Goal: Task Accomplishment & Management: Manage account settings

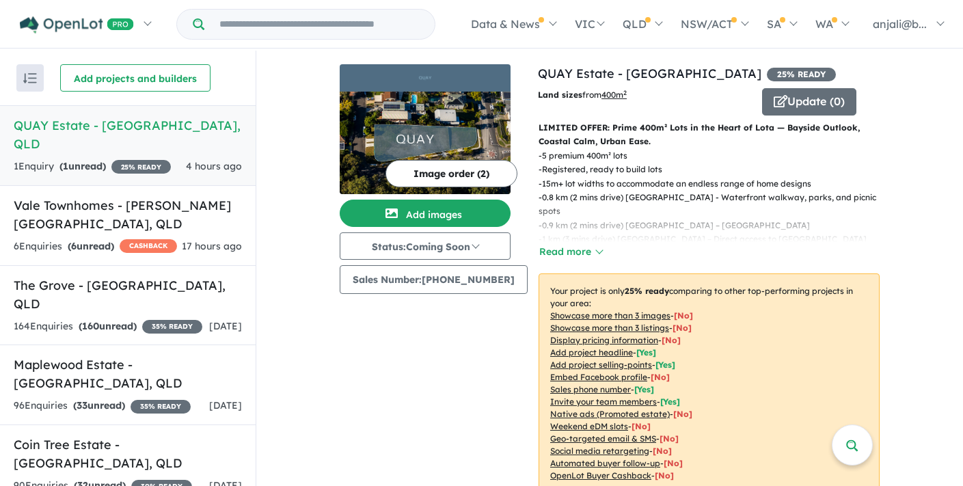
click at [142, 125] on h5 "QUAY Estate - [GEOGRAPHIC_DATA] , [GEOGRAPHIC_DATA]" at bounding box center [128, 134] width 228 height 37
click at [786, 99] on button "Update ( 0 )" at bounding box center [809, 101] width 94 height 27
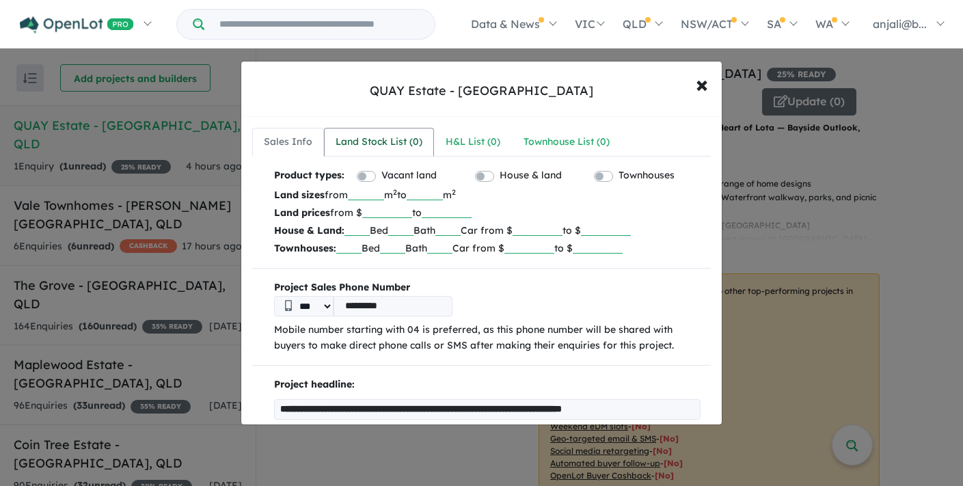
click at [386, 144] on div "Land Stock List ( 0 )" at bounding box center [379, 142] width 87 height 16
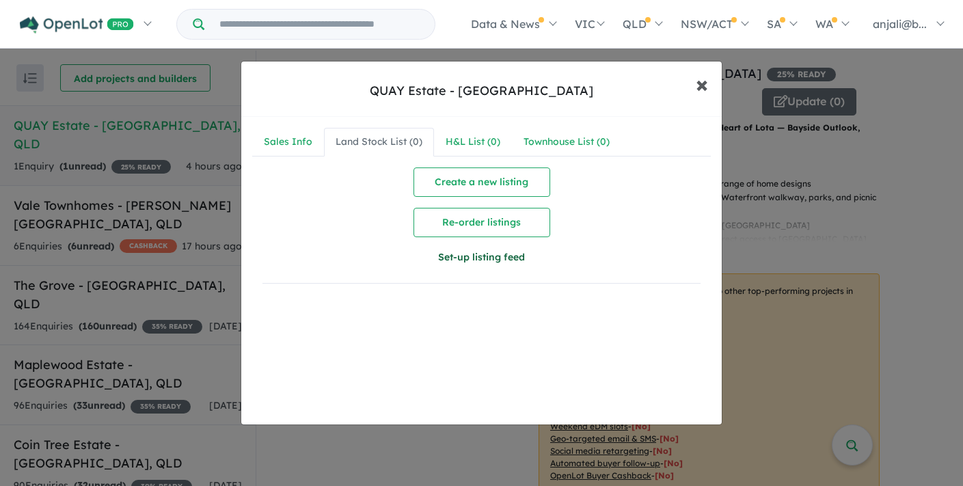
drag, startPoint x: 695, startPoint y: 82, endPoint x: 530, endPoint y: 263, distance: 244.9
click at [539, 263] on div "QUAY Estate - Lota × Close Sales Info Land Stock List ( 0 ) H&L List ( 0 ) Town…" at bounding box center [482, 243] width 482 height 364
click at [522, 263] on button "Set-up listing feed" at bounding box center [481, 257] width 219 height 29
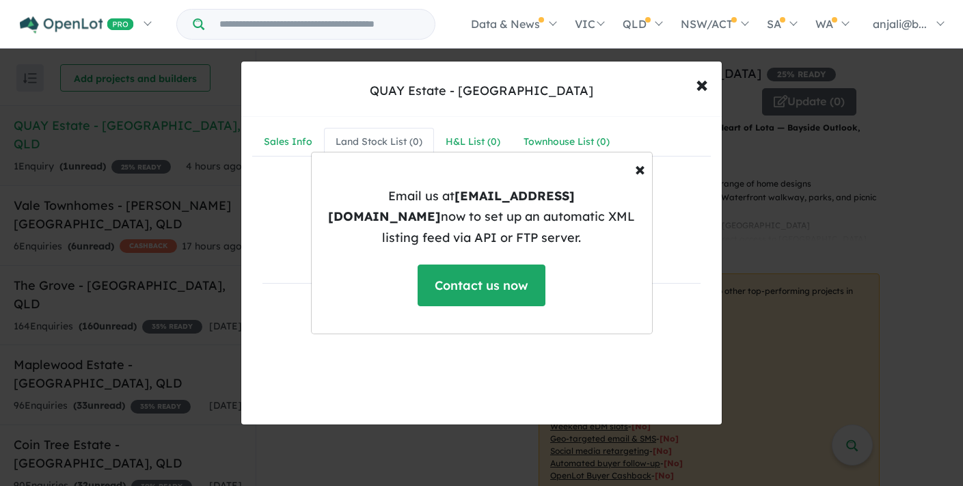
click at [519, 203] on b "support@openlot.com.au" at bounding box center [451, 206] width 247 height 37
click at [534, 204] on b "support@openlot.com.au" at bounding box center [451, 206] width 247 height 37
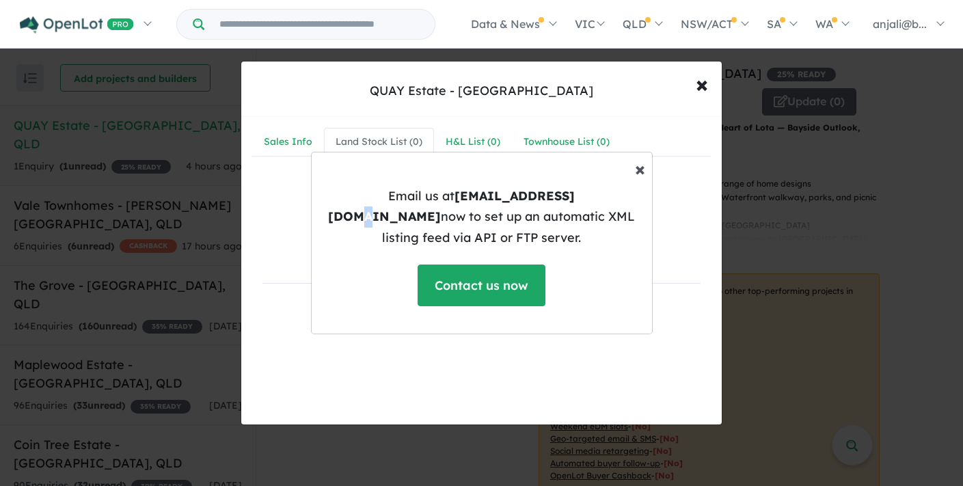
click at [649, 174] on button "× Close" at bounding box center [640, 168] width 32 height 41
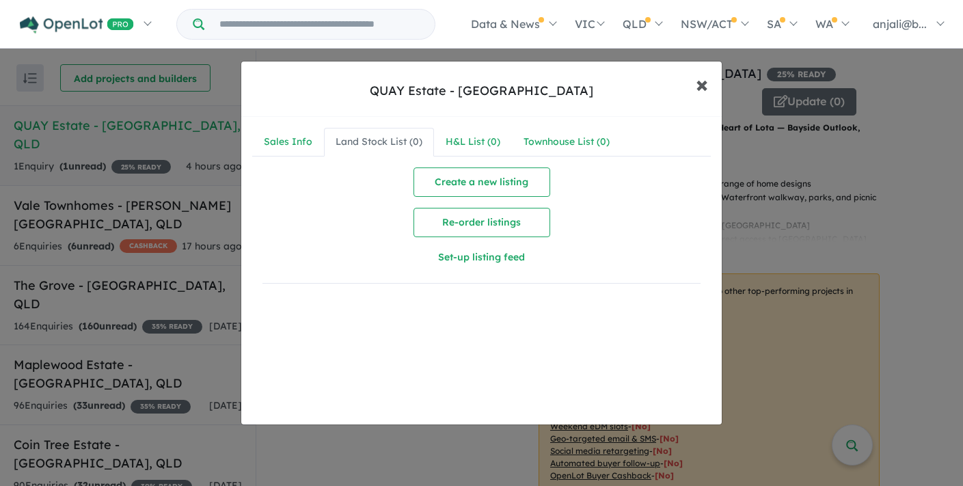
click at [682, 86] on button "× Close" at bounding box center [702, 84] width 40 height 37
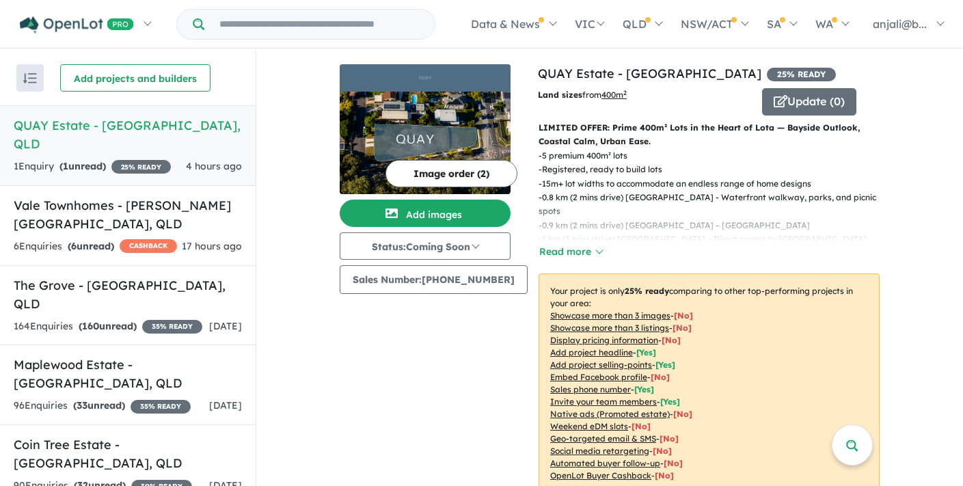
click at [468, 97] on img at bounding box center [425, 143] width 171 height 103
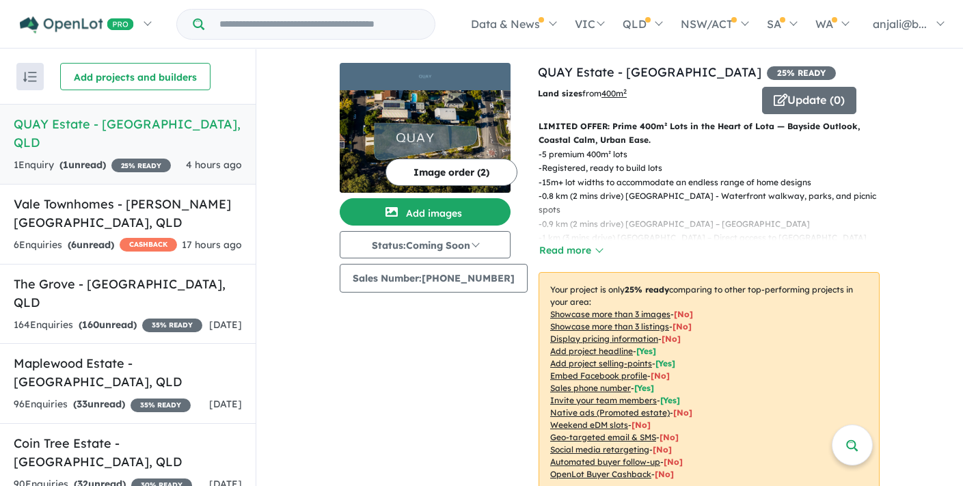
click at [183, 157] on div "1 Enquir y ( 1 unread) 25 % READY 4 hours ago" at bounding box center [128, 165] width 228 height 16
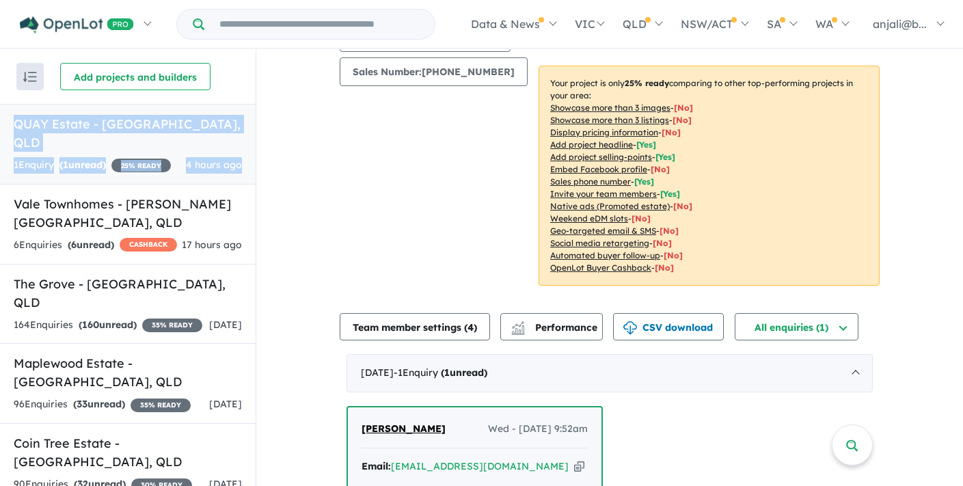
scroll to position [399, 0]
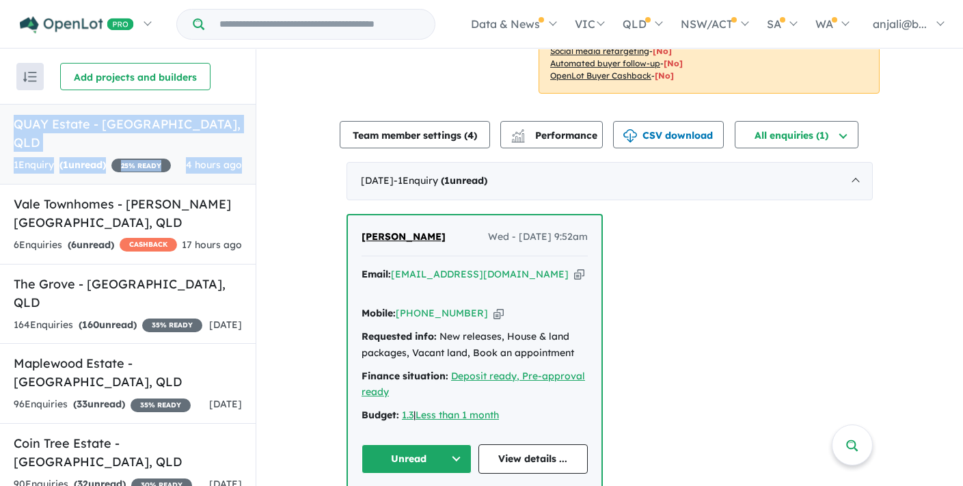
click at [574, 276] on icon "button" at bounding box center [579, 274] width 10 height 14
click at [519, 444] on link "View details ..." at bounding box center [534, 458] width 110 height 29
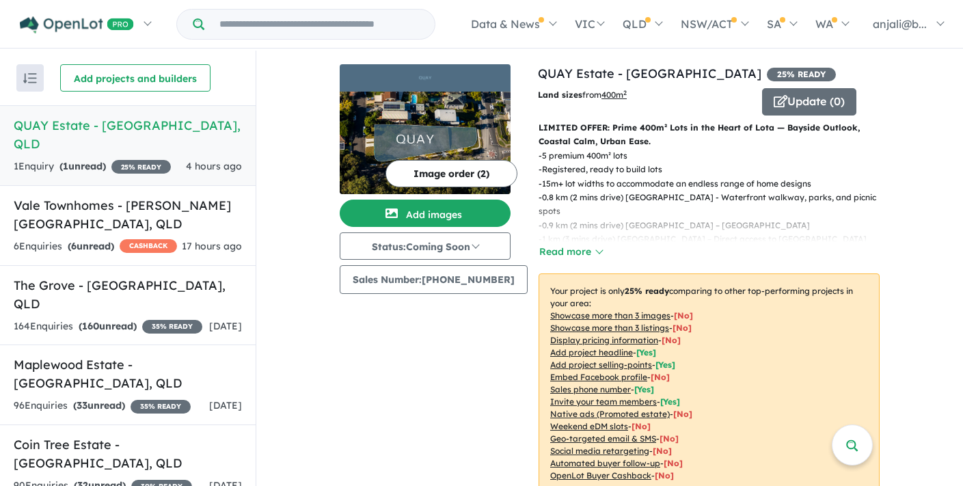
click at [118, 128] on h5 "QUAY Estate - Lota , QLD" at bounding box center [128, 134] width 228 height 37
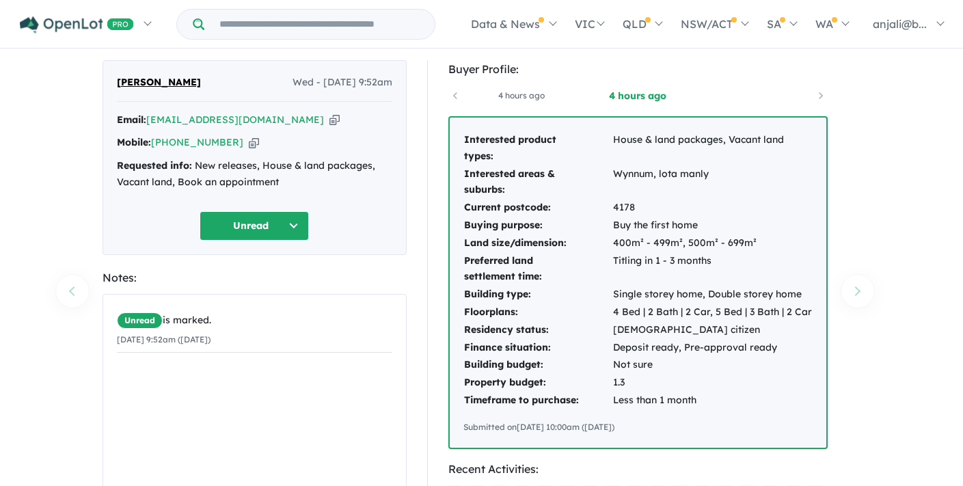
scroll to position [28, 0]
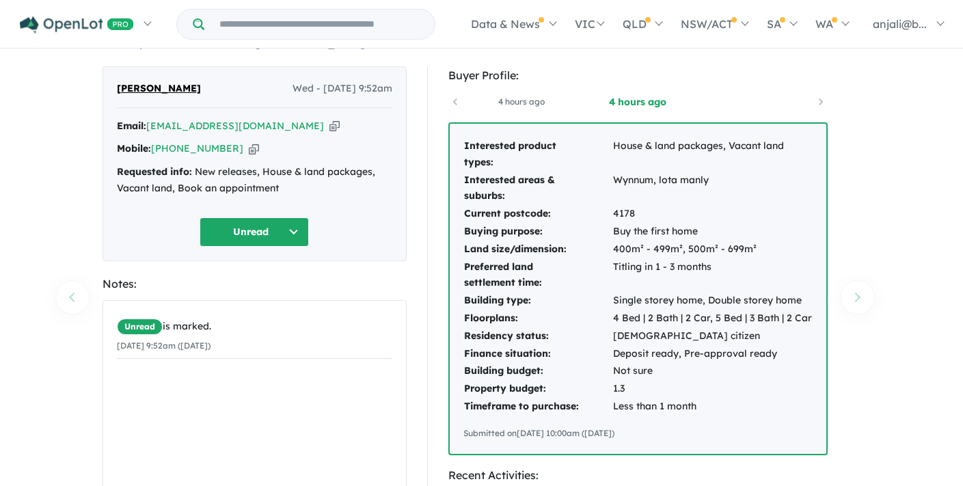
click at [289, 231] on button "Unread" at bounding box center [254, 231] width 109 height 29
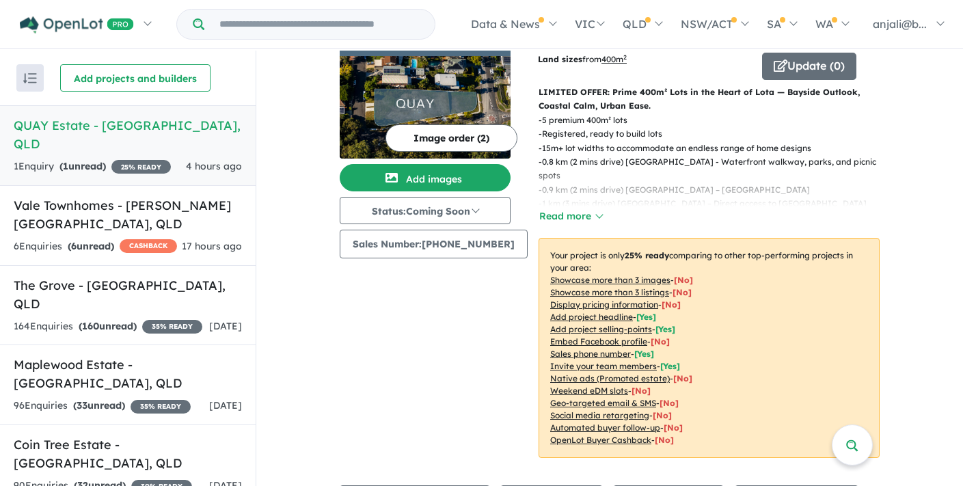
scroll to position [15, 0]
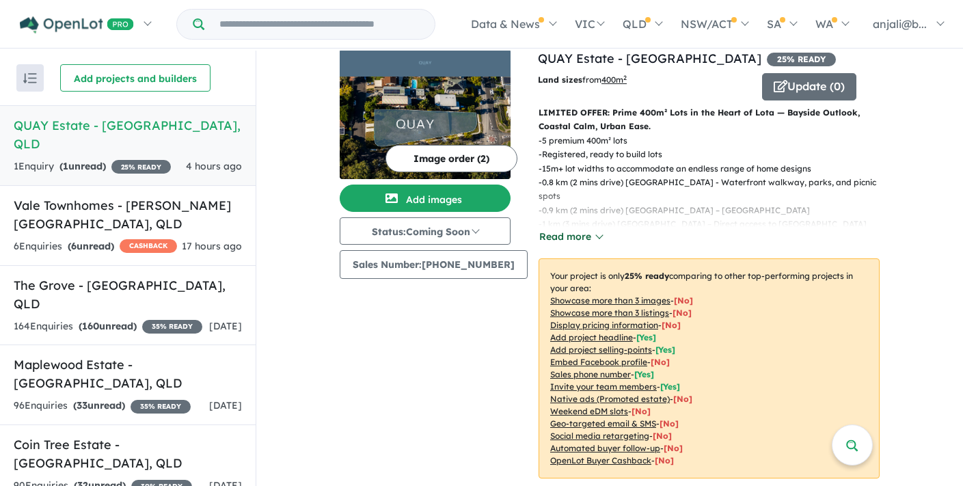
click at [563, 235] on button "Read more" at bounding box center [571, 237] width 64 height 16
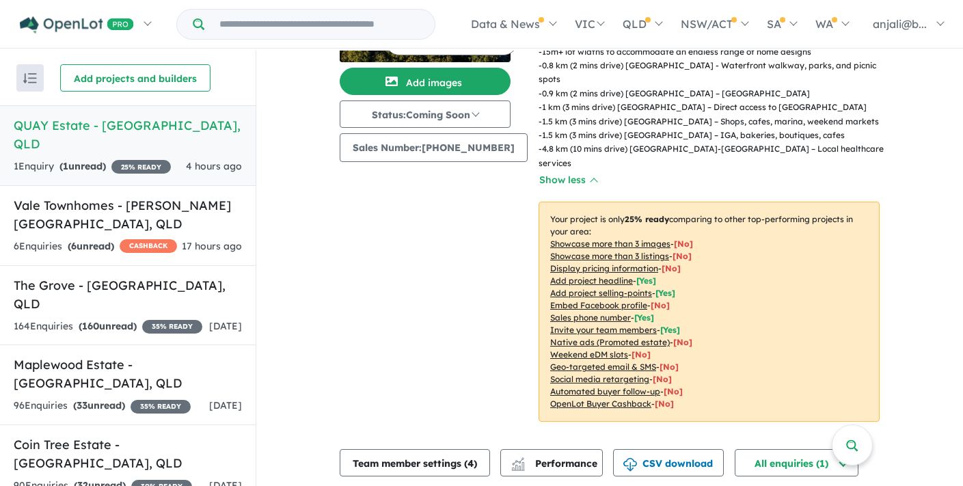
scroll to position [135, 0]
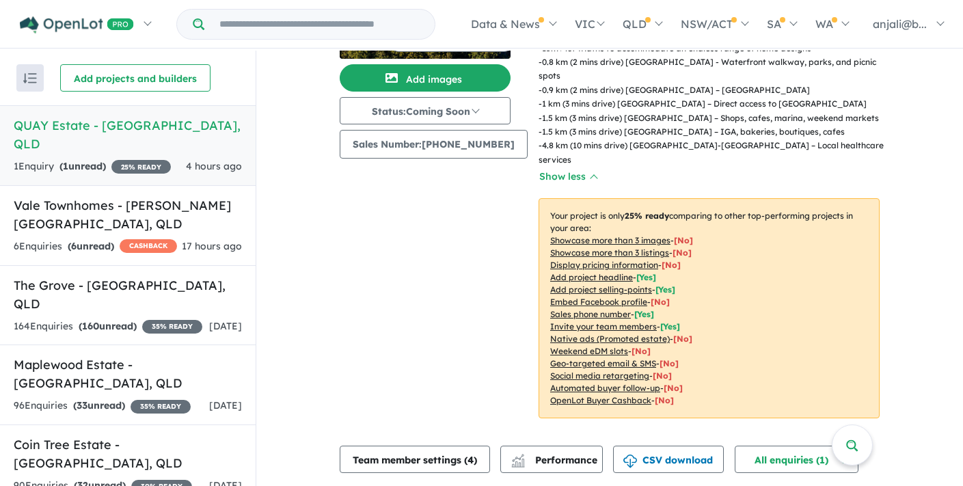
click at [277, 216] on div "View 5 projects in your account QUAY Estate - Lota 25 % READY Land sizes from 4…" at bounding box center [609, 371] width 707 height 912
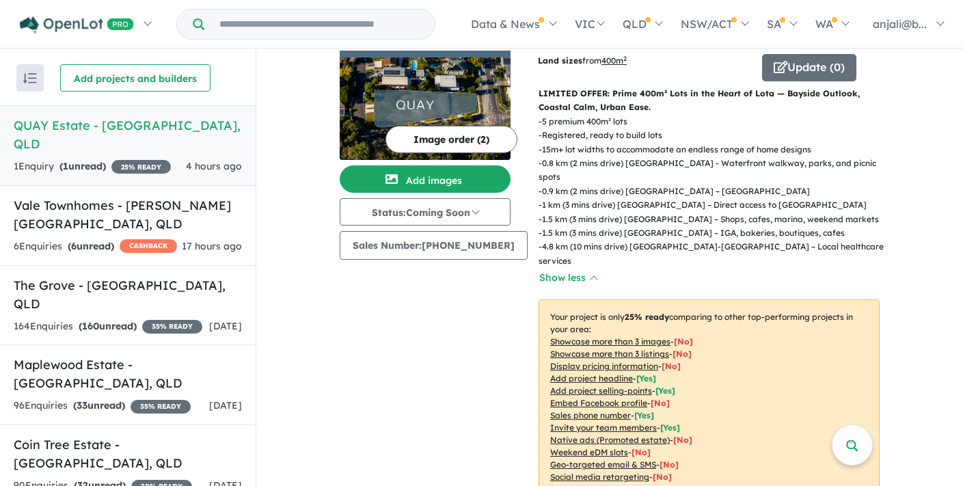
scroll to position [0, 0]
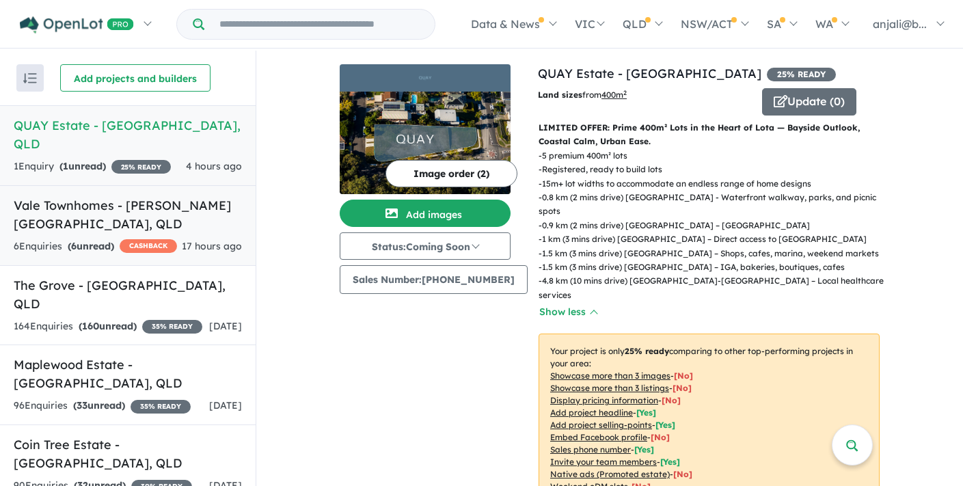
click at [163, 239] on div "6 Enquir ies ( 6 unread) CASHBACK" at bounding box center [95, 247] width 163 height 16
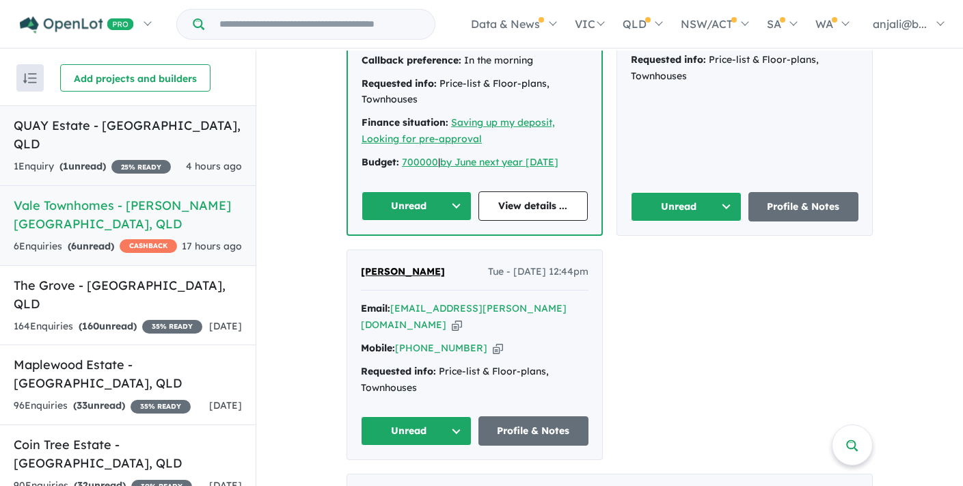
click at [177, 122] on h5 "QUAY Estate - Lota , QLD" at bounding box center [128, 134] width 228 height 37
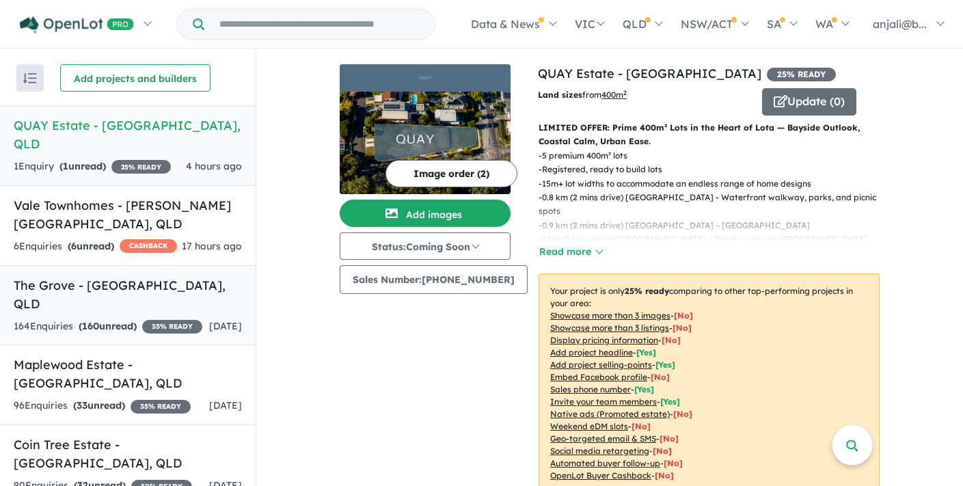
scroll to position [1, 0]
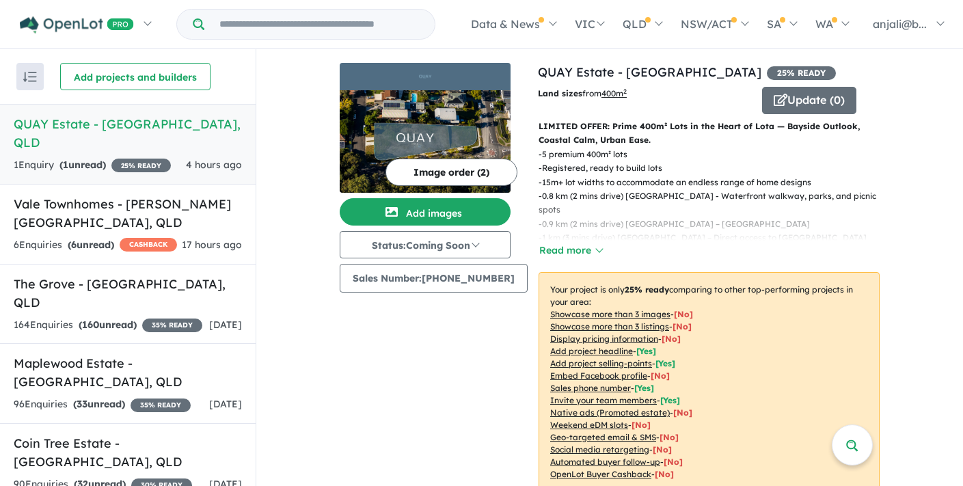
click at [181, 124] on h5 "QUAY Estate - Lota , QLD" at bounding box center [128, 133] width 228 height 37
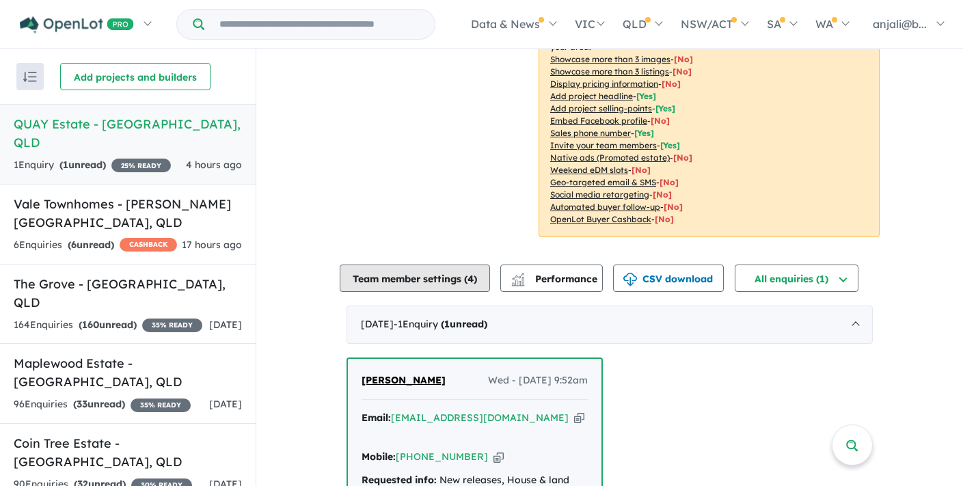
scroll to position [254, 0]
click at [425, 273] on button "Team member settings ( 4 )" at bounding box center [415, 279] width 150 height 27
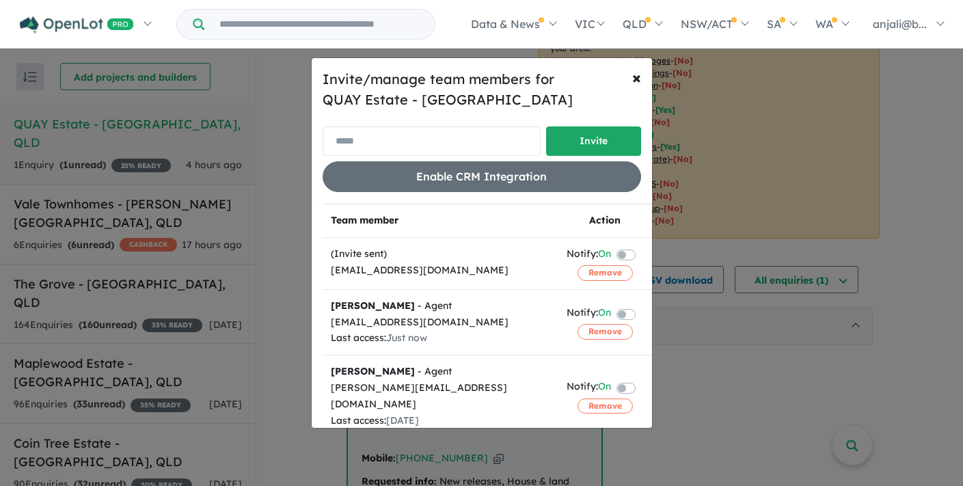
click at [453, 149] on input "email" at bounding box center [432, 140] width 218 height 29
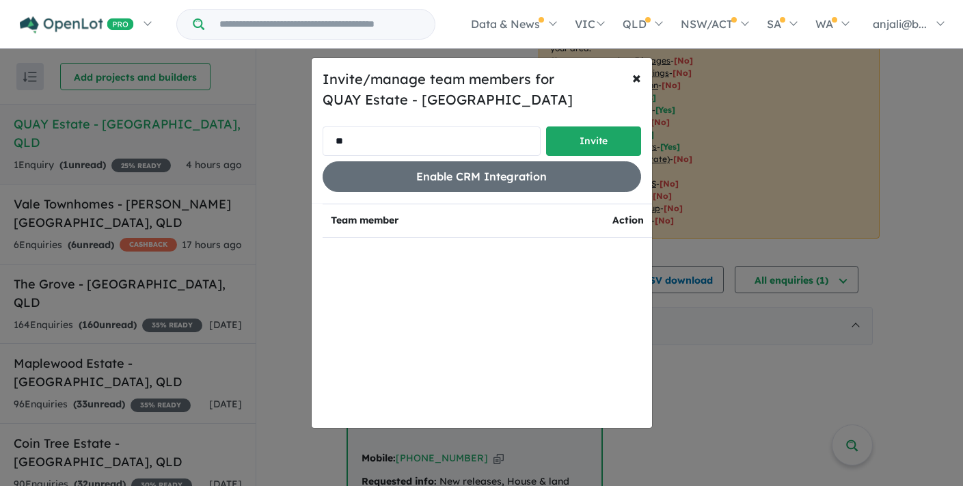
type input "*"
type input "**********"
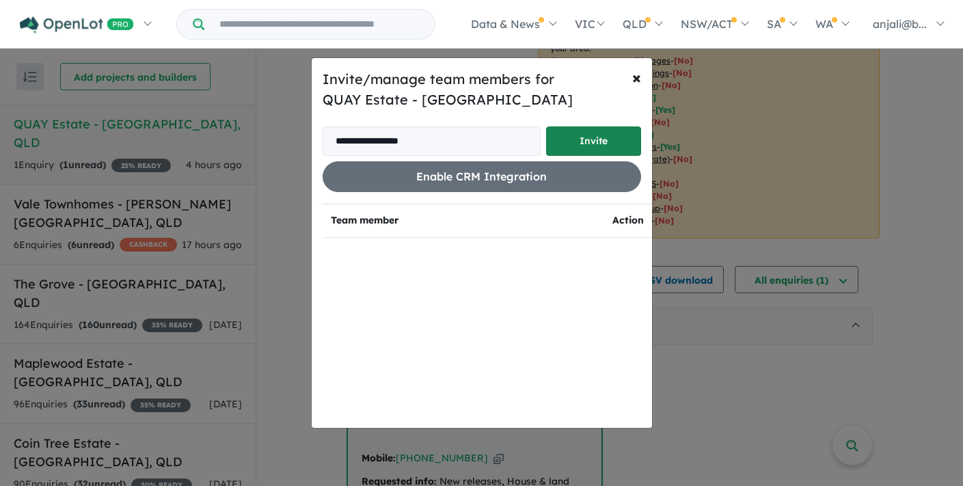
click at [581, 144] on button "Invite" at bounding box center [593, 140] width 95 height 29
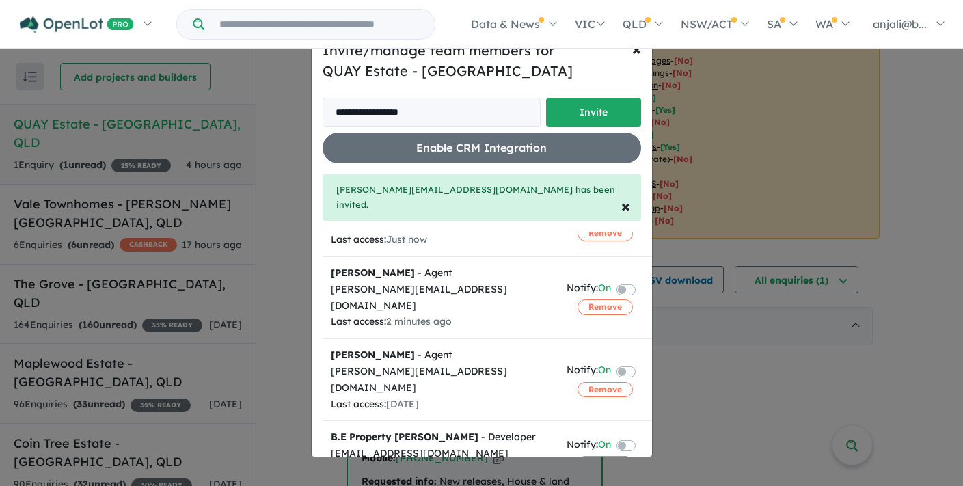
scroll to position [0, 0]
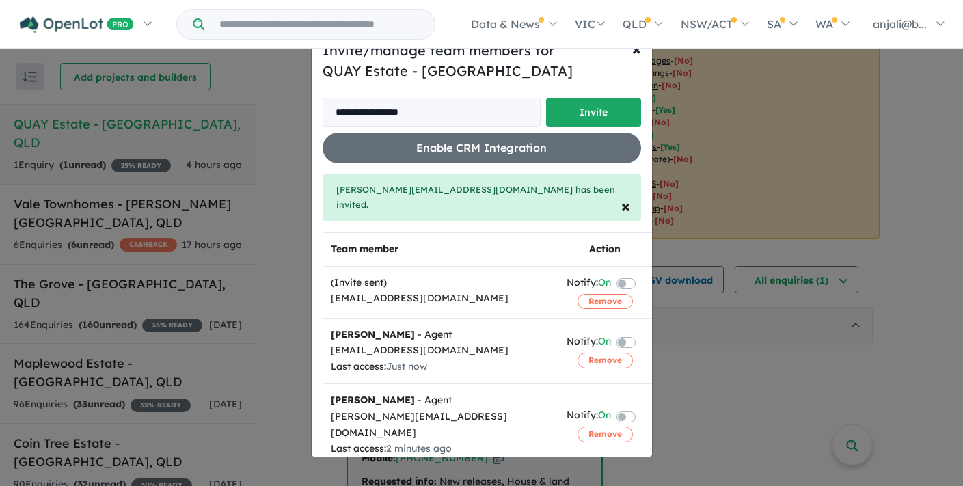
click at [641, 335] on label at bounding box center [642, 342] width 3 height 16
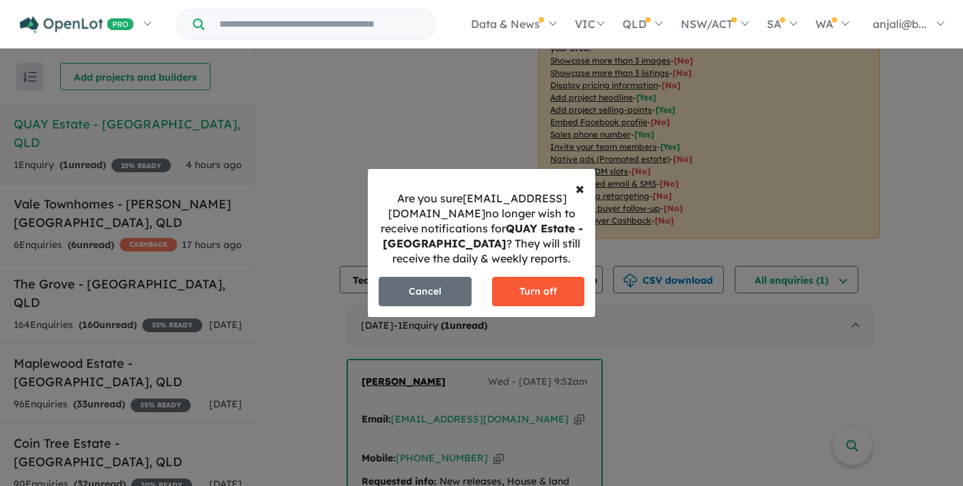
click at [530, 290] on button "Turn off" at bounding box center [538, 291] width 93 height 29
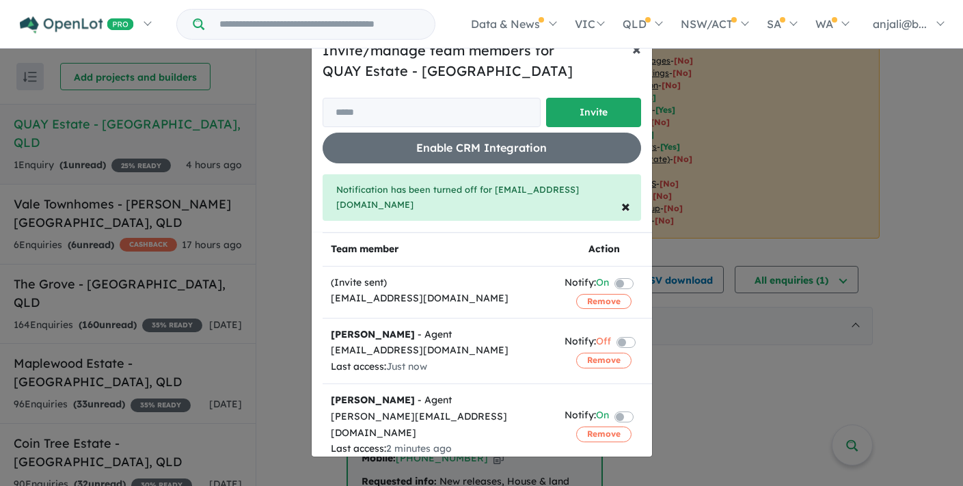
click at [636, 55] on span "×" at bounding box center [636, 48] width 9 height 21
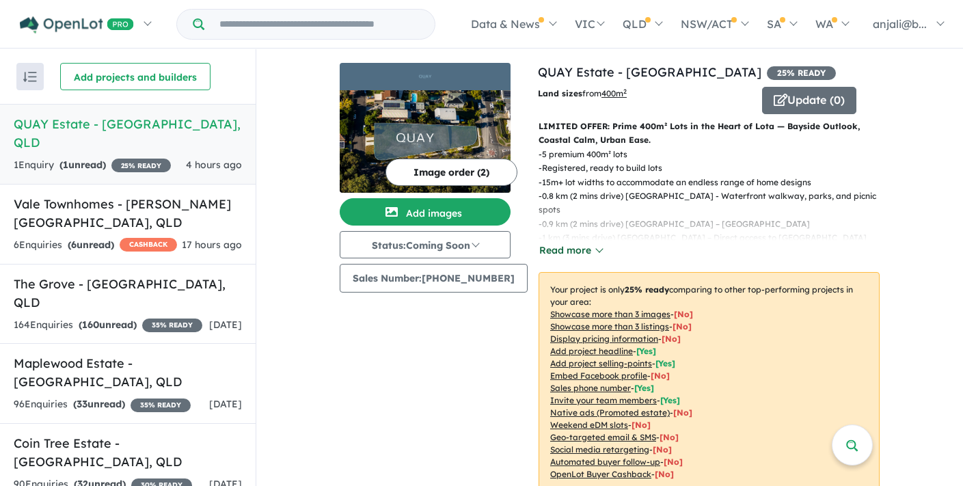
click at [547, 252] on button "Read more" at bounding box center [571, 251] width 64 height 16
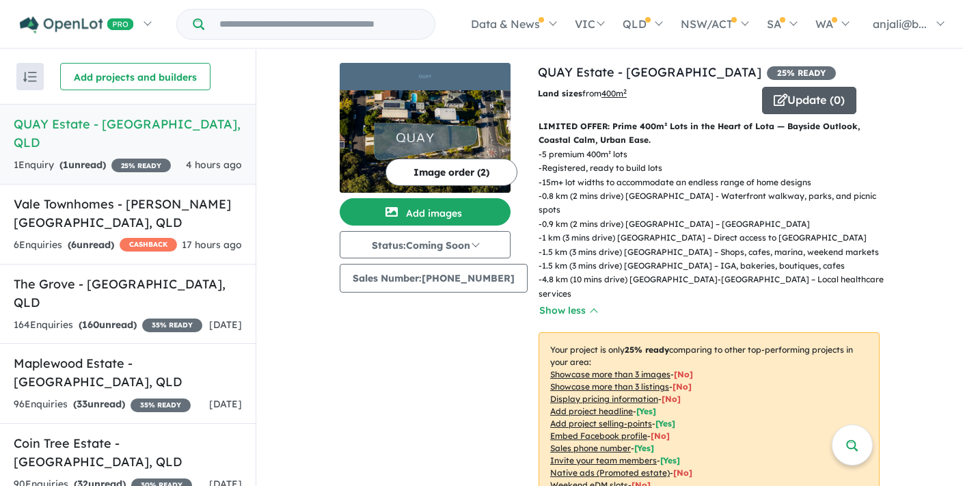
click at [774, 101] on icon "button" at bounding box center [781, 100] width 14 height 12
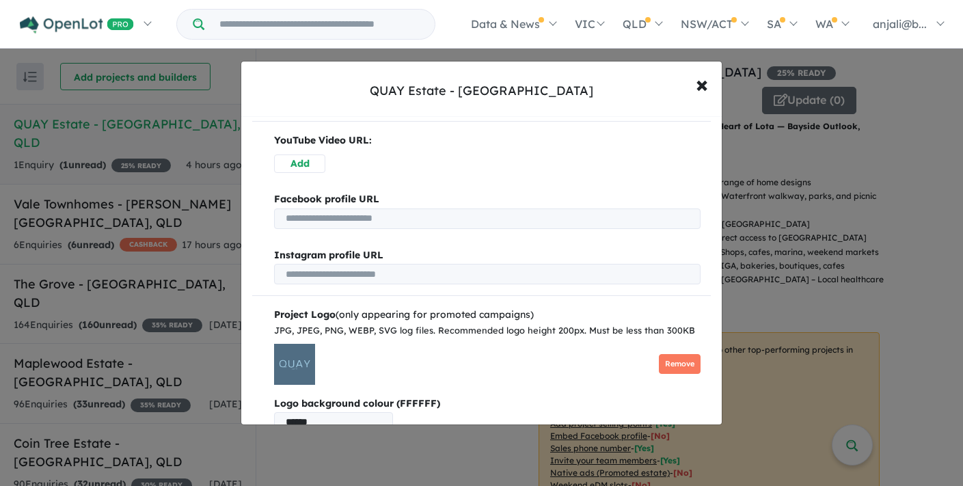
click at [294, 170] on button "Add" at bounding box center [299, 164] width 51 height 18
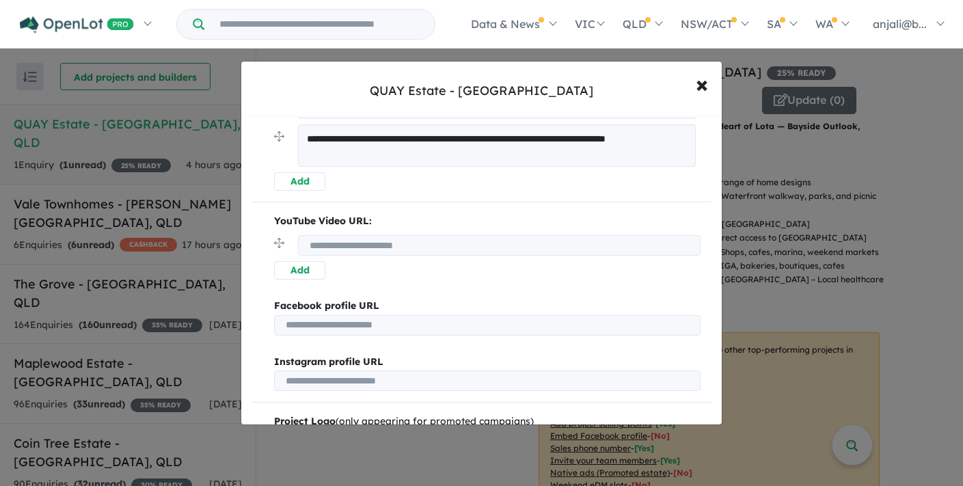
scroll to position [846, 0]
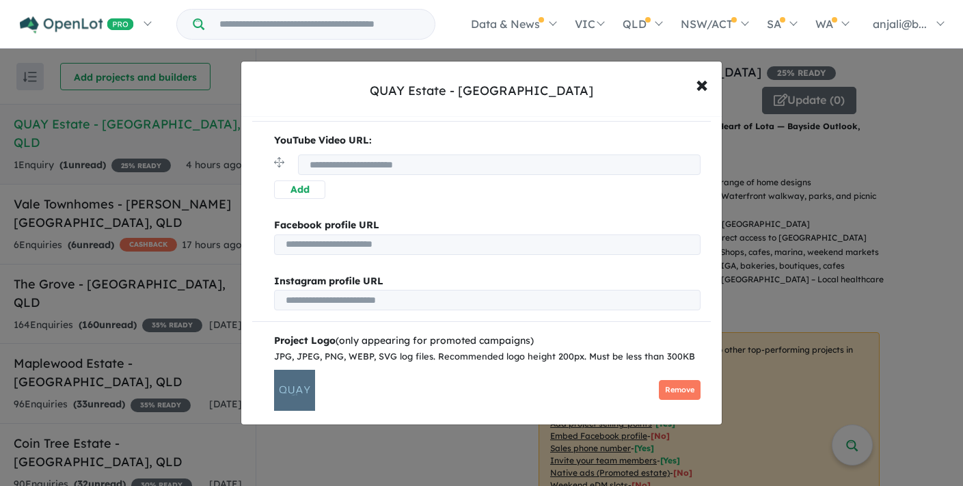
click at [443, 139] on p "YouTube Video URL:" at bounding box center [487, 141] width 427 height 16
click at [440, 161] on input "url" at bounding box center [499, 165] width 403 height 21
click at [367, 169] on input "url" at bounding box center [499, 165] width 403 height 21
paste input "**********"
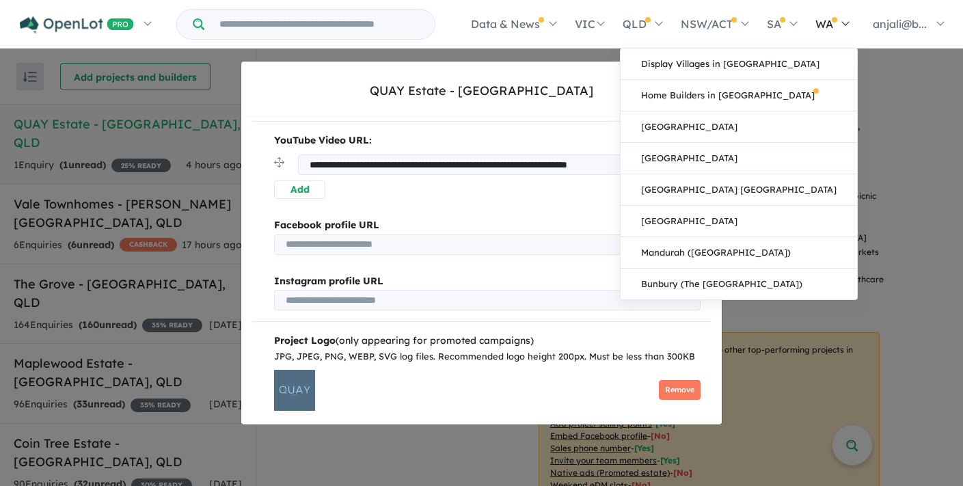
type input "**********"
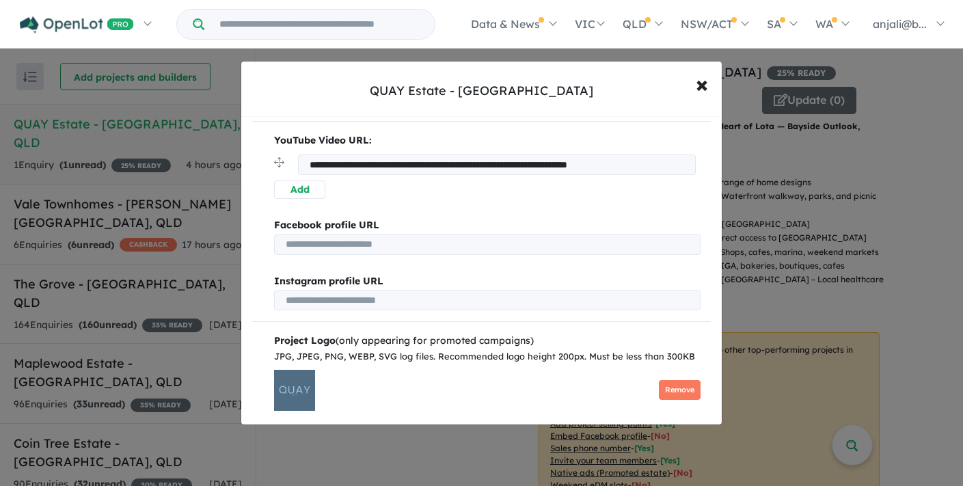
click at [378, 157] on input "**********" at bounding box center [497, 165] width 398 height 21
click at [377, 157] on input "**********" at bounding box center [497, 165] width 398 height 21
paste input "**********"
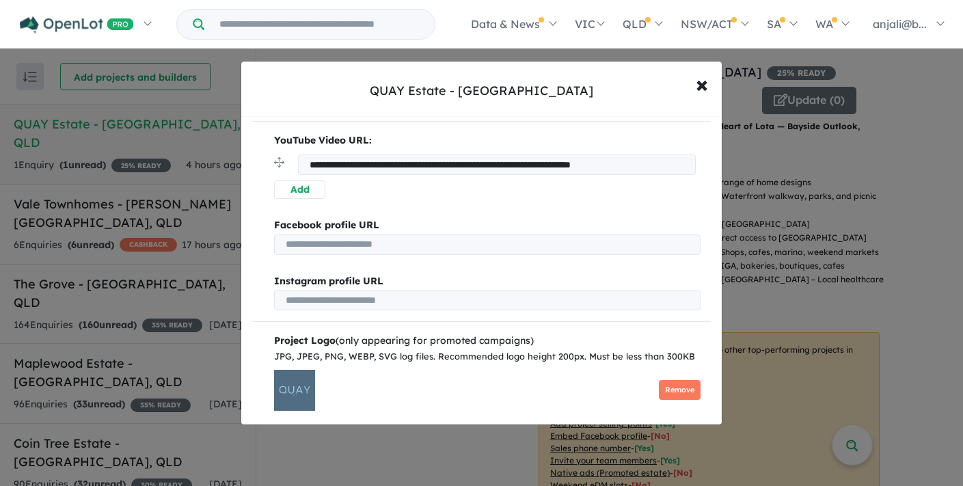
type input "**********"
click at [314, 190] on button "Add" at bounding box center [299, 189] width 51 height 18
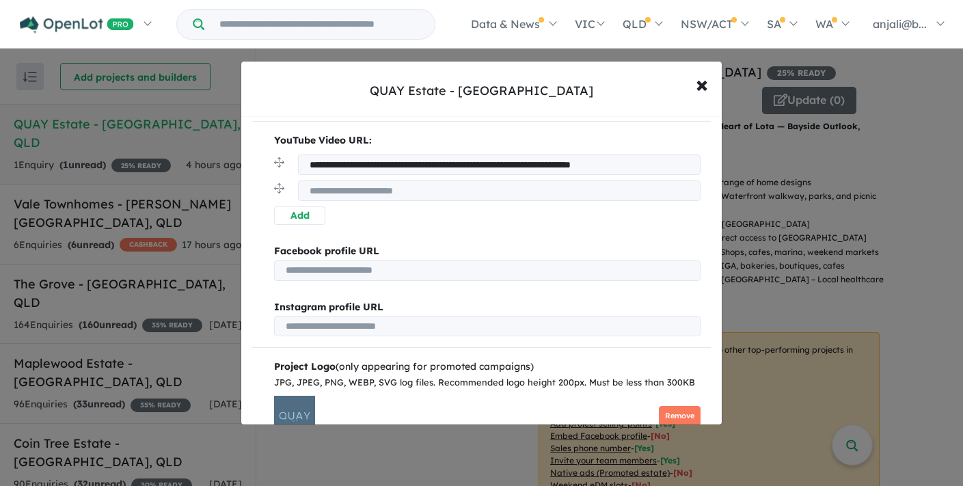
click at [380, 184] on input "url" at bounding box center [499, 190] width 403 height 21
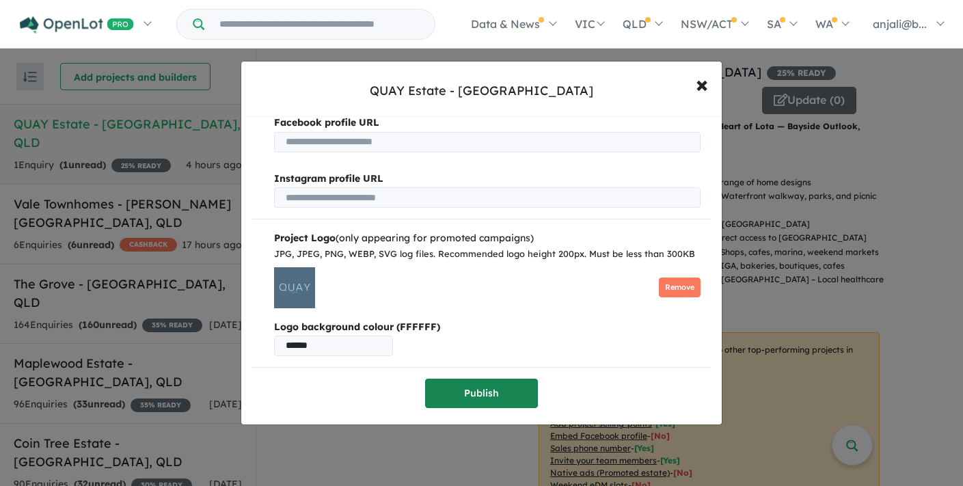
click at [509, 388] on button "Publish" at bounding box center [481, 393] width 113 height 29
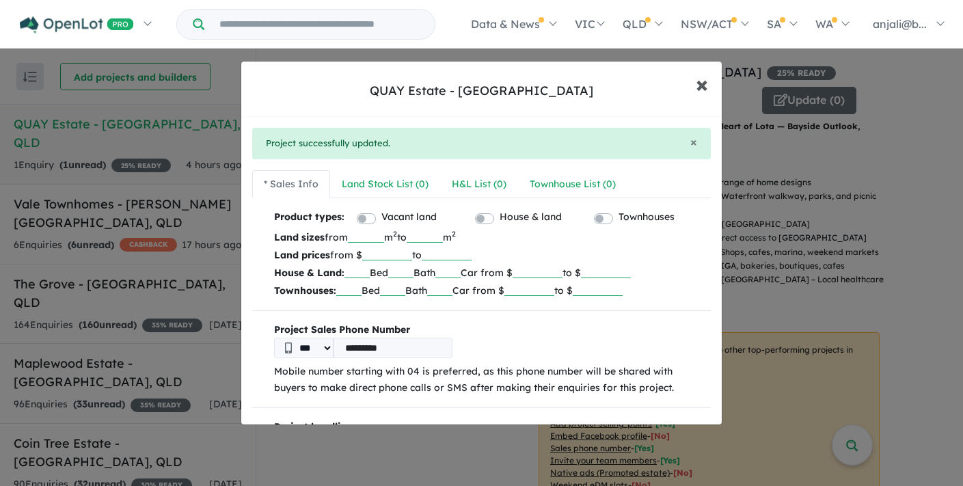
click at [701, 85] on span "×" at bounding box center [702, 83] width 12 height 29
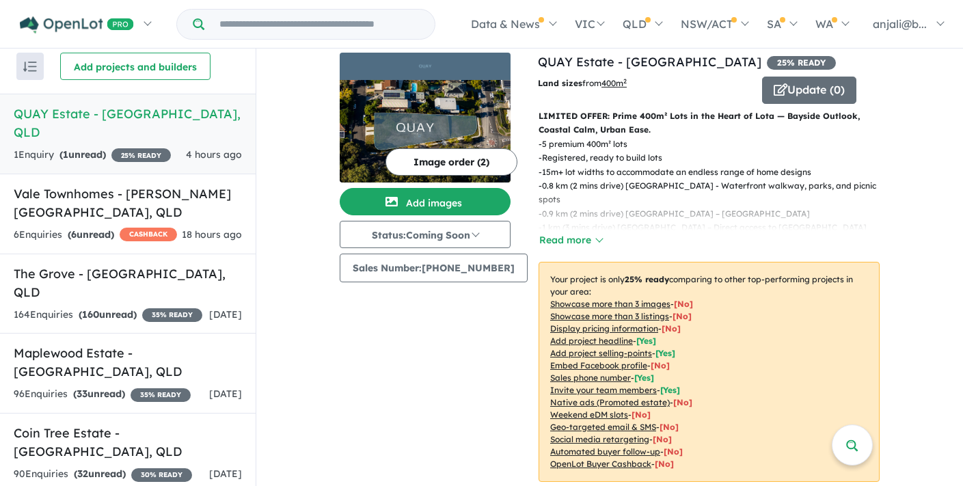
scroll to position [5, 0]
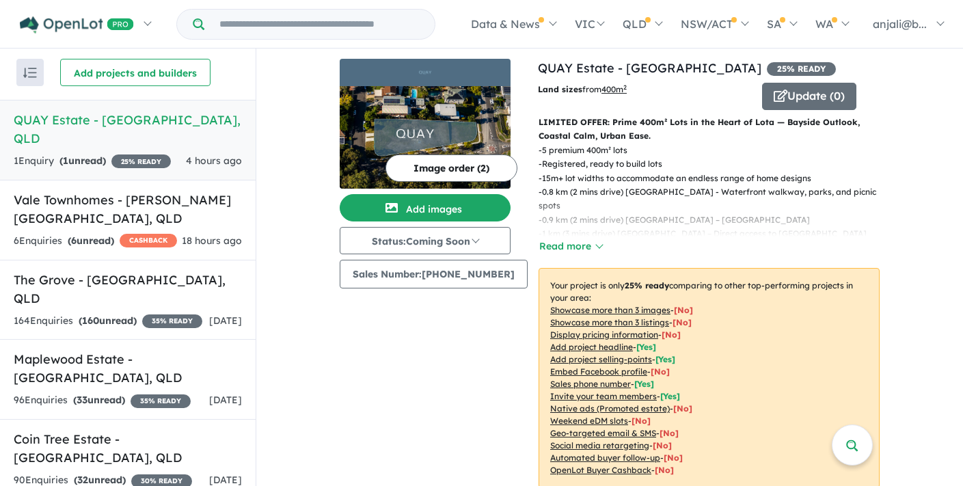
click at [789, 122] on p "LIMITED OFFER: Prime 400m² Lots in the Heart of Lota — Bayside Outlook, Coastal…" at bounding box center [709, 130] width 341 height 28
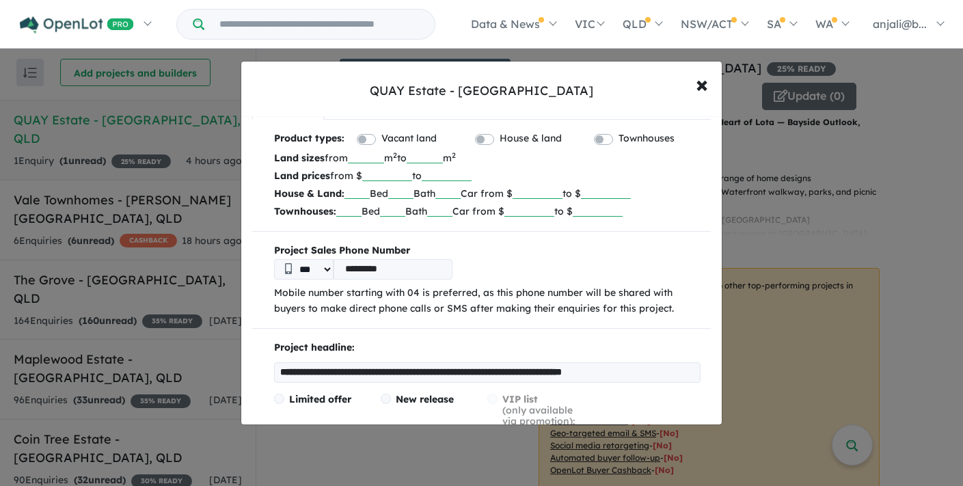
scroll to position [0, 0]
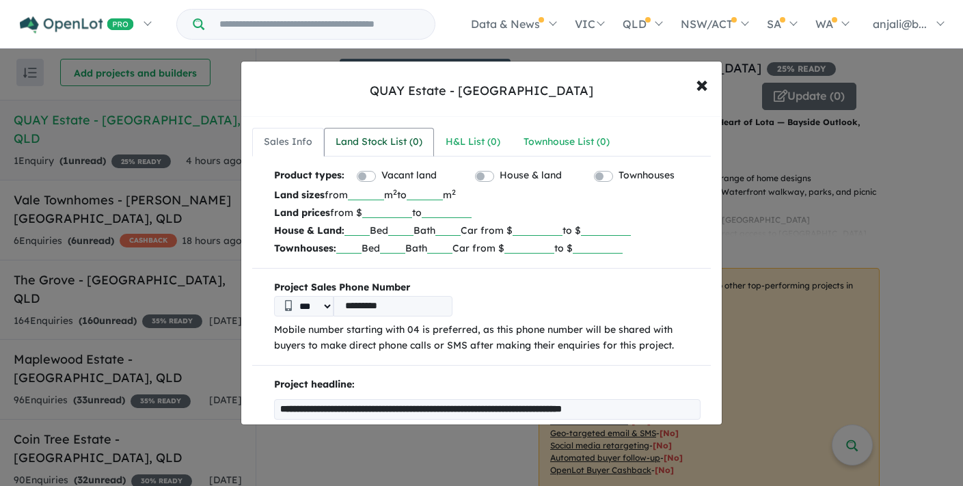
click at [387, 142] on div "Land Stock List ( 0 )" at bounding box center [379, 142] width 87 height 16
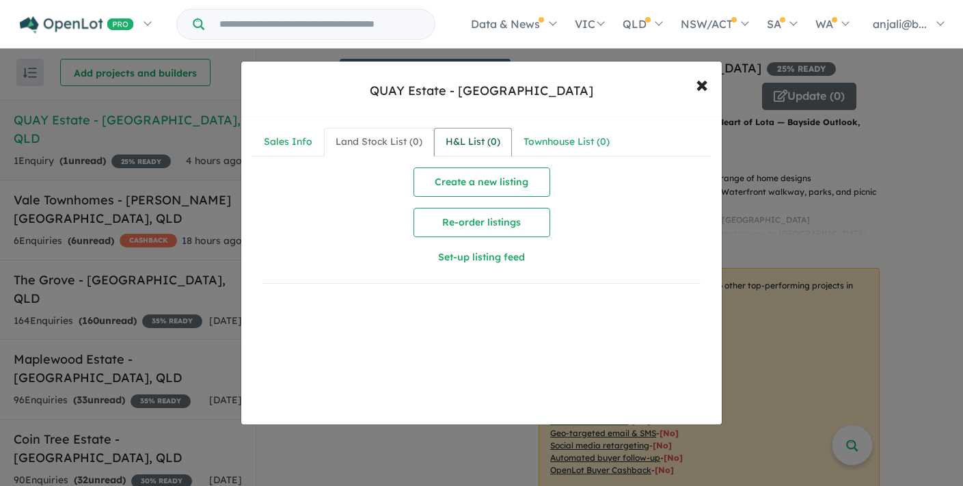
click at [444, 140] on link "H&L List ( 0 )" at bounding box center [473, 142] width 78 height 29
click at [308, 146] on div "Sales Info" at bounding box center [288, 142] width 49 height 16
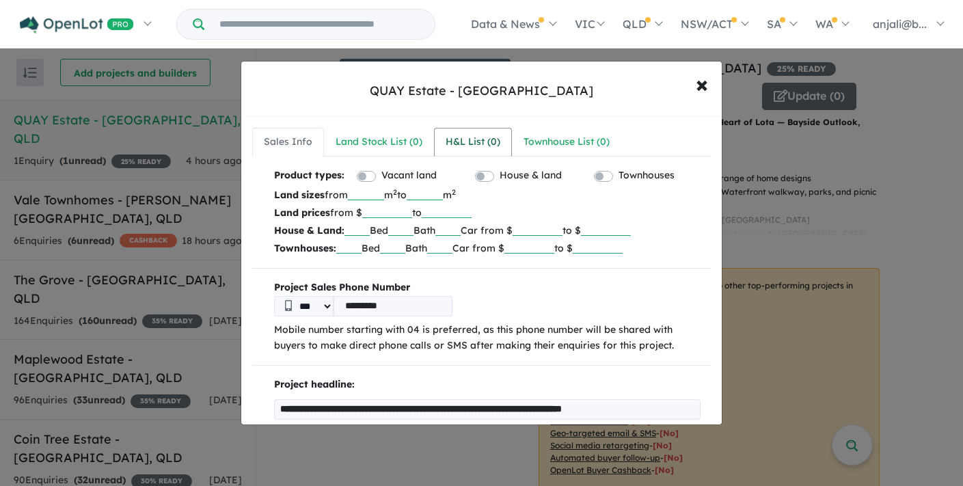
click at [464, 142] on div "H&L List ( 0 )" at bounding box center [473, 142] width 55 height 16
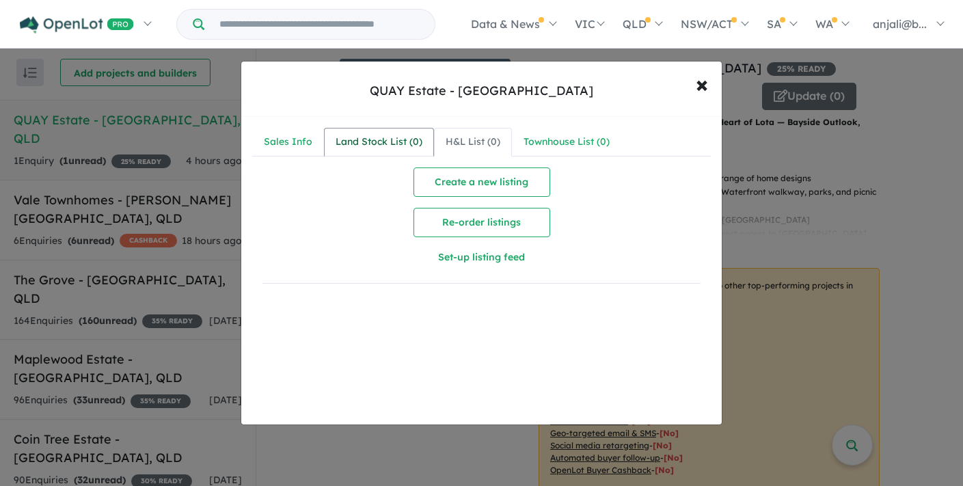
click at [338, 134] on div "Land Stock List ( 0 )" at bounding box center [379, 142] width 87 height 16
click at [472, 255] on button "Set-up listing feed" at bounding box center [481, 257] width 219 height 29
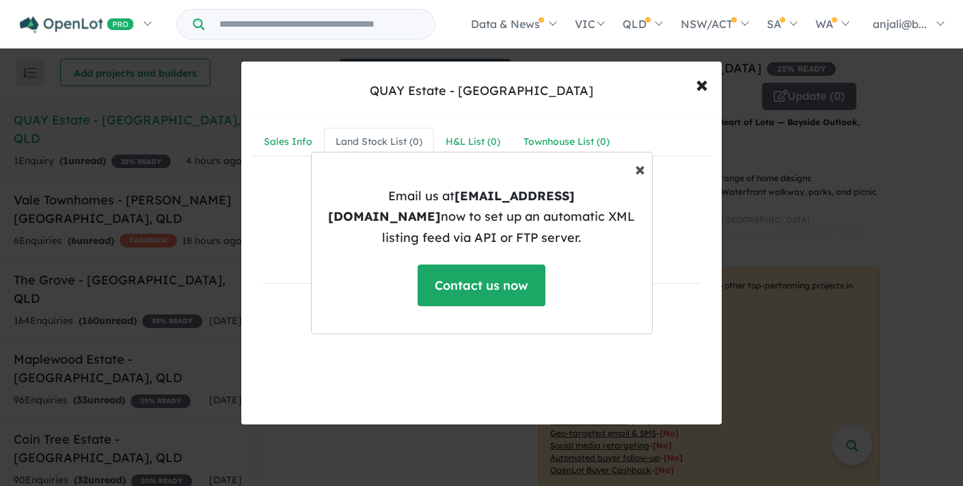
click at [624, 180] on button "× Close" at bounding box center [640, 168] width 32 height 41
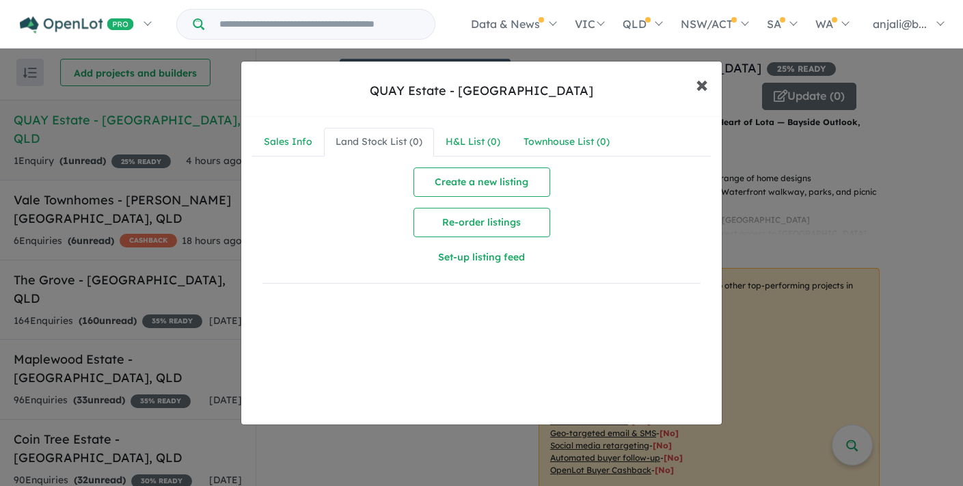
click at [682, 89] on button "× Close" at bounding box center [702, 84] width 40 height 37
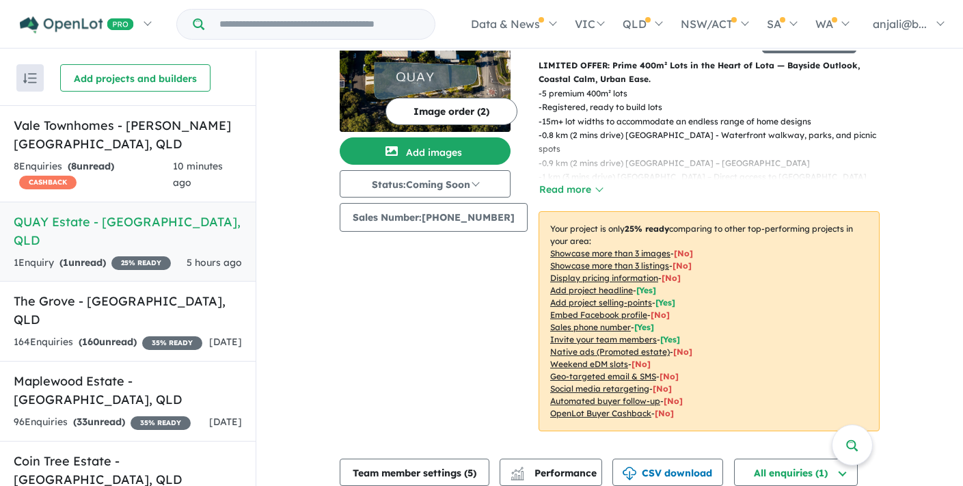
scroll to position [66, 0]
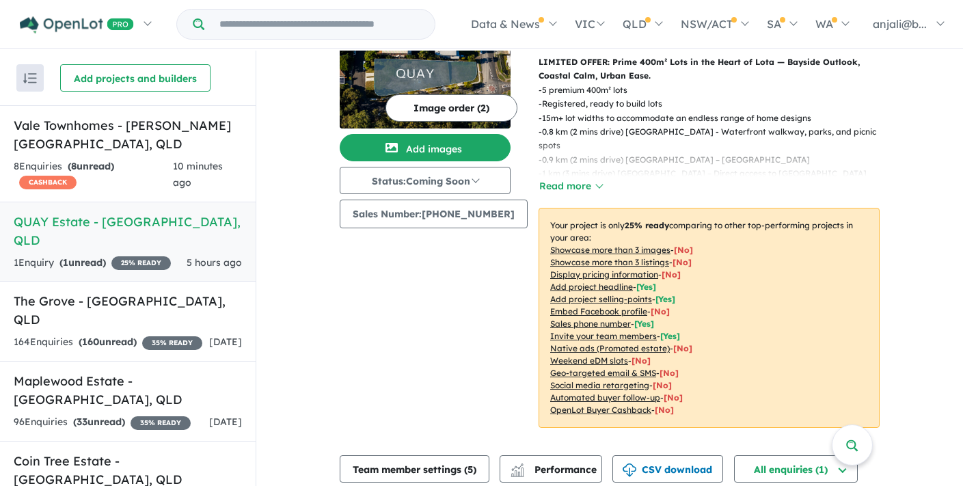
click at [211, 213] on h5 "QUAY Estate - [GEOGRAPHIC_DATA] , [GEOGRAPHIC_DATA]" at bounding box center [128, 231] width 228 height 37
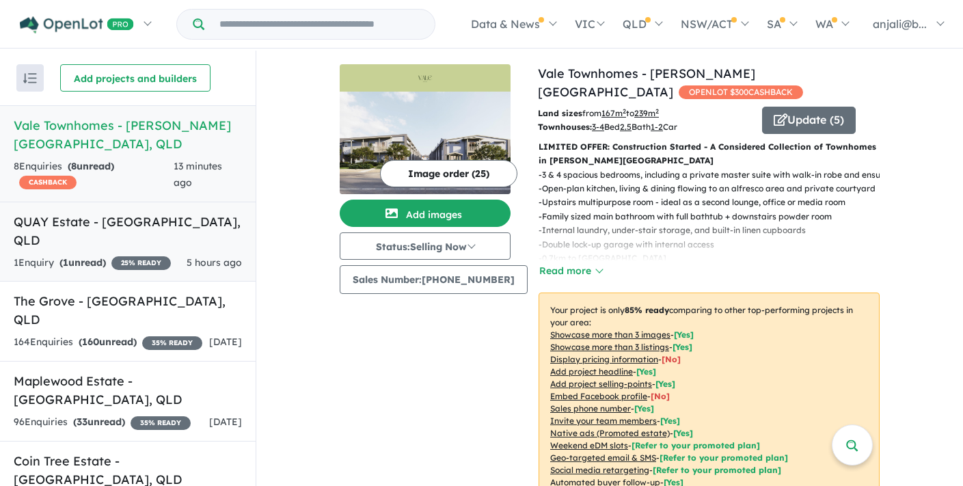
click at [84, 213] on h5 "QUAY Estate - [GEOGRAPHIC_DATA] , [GEOGRAPHIC_DATA]" at bounding box center [128, 231] width 228 height 37
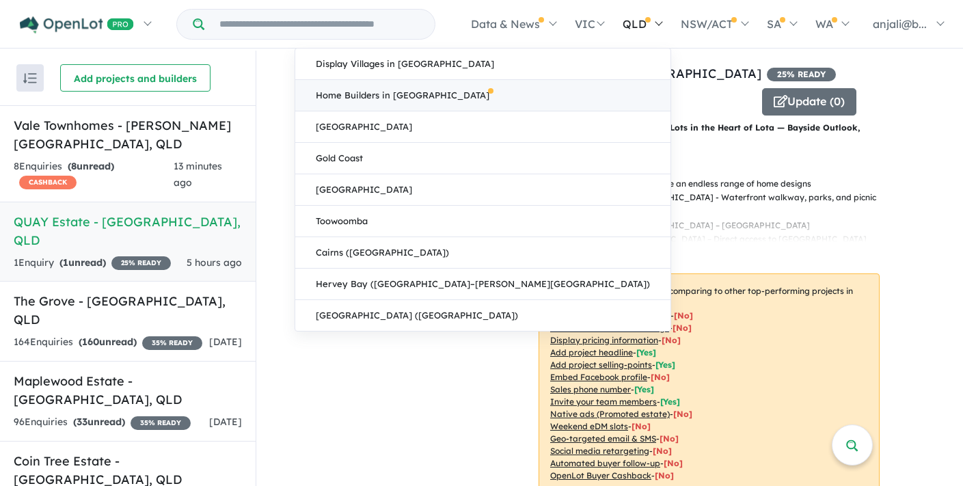
scroll to position [1, 0]
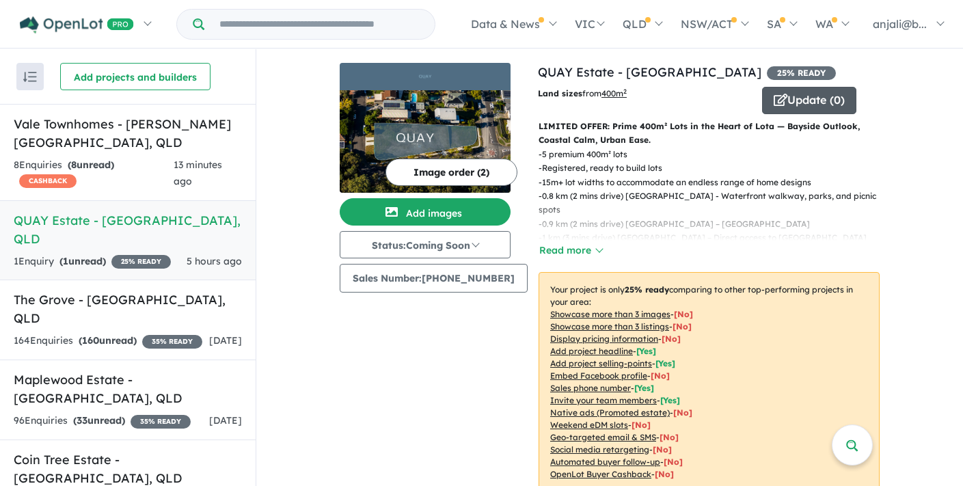
click at [785, 101] on button "Update ( 0 )" at bounding box center [809, 100] width 94 height 27
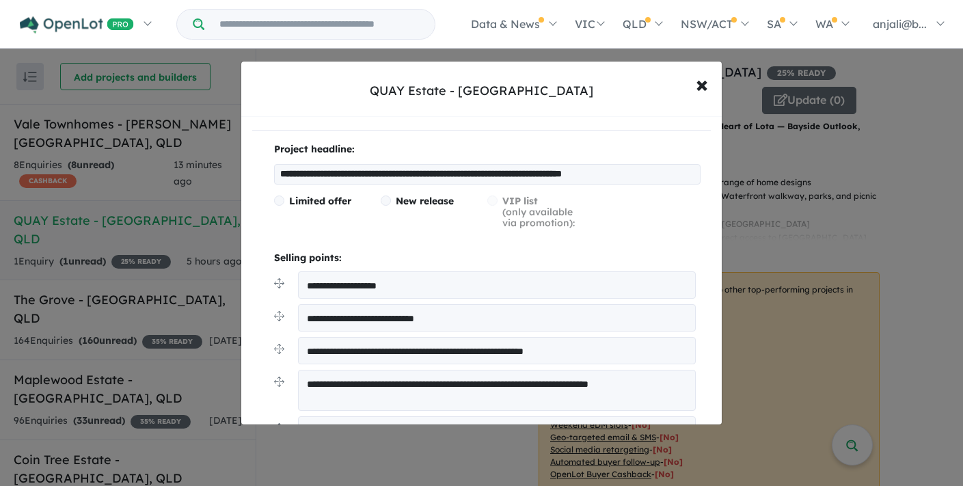
scroll to position [0, 0]
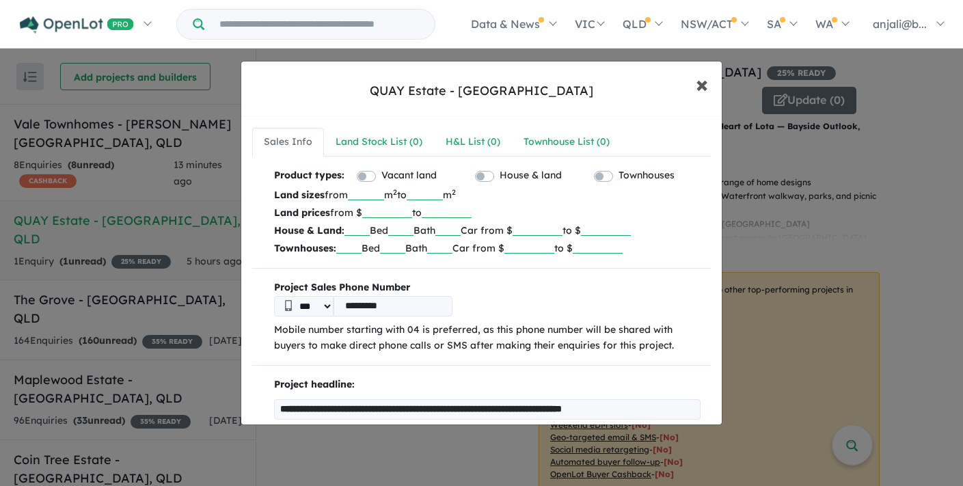
click at [699, 82] on span "×" at bounding box center [702, 83] width 12 height 29
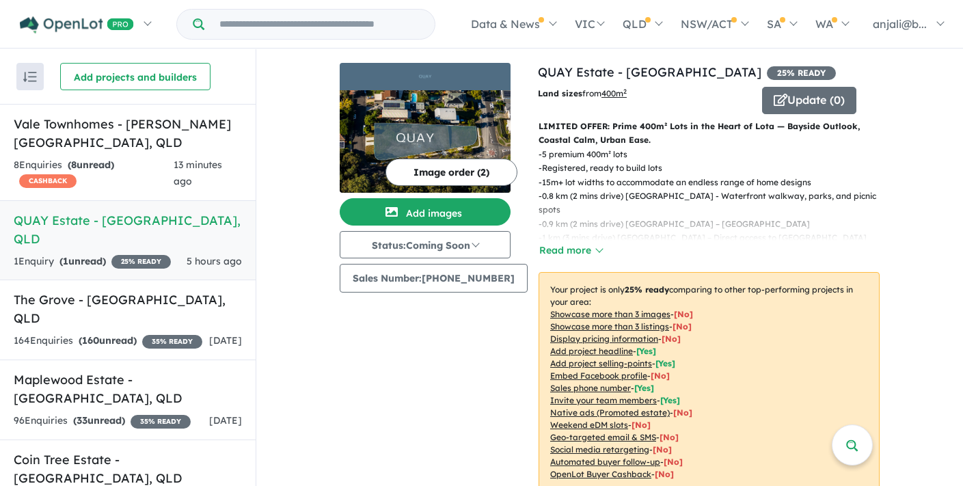
click at [29, 82] on button "button" at bounding box center [29, 76] width 27 height 27
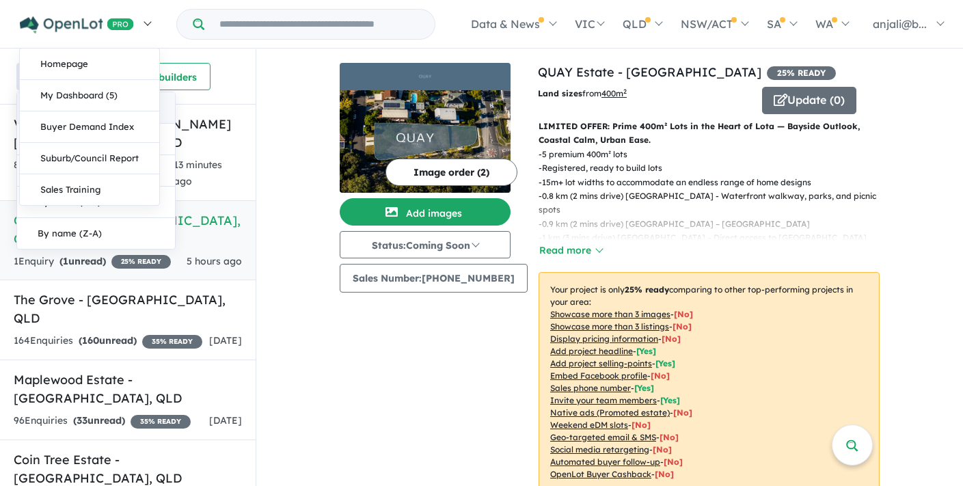
click at [102, 18] on img at bounding box center [77, 24] width 114 height 17
click at [94, 55] on link "Homepage" at bounding box center [89, 64] width 139 height 31
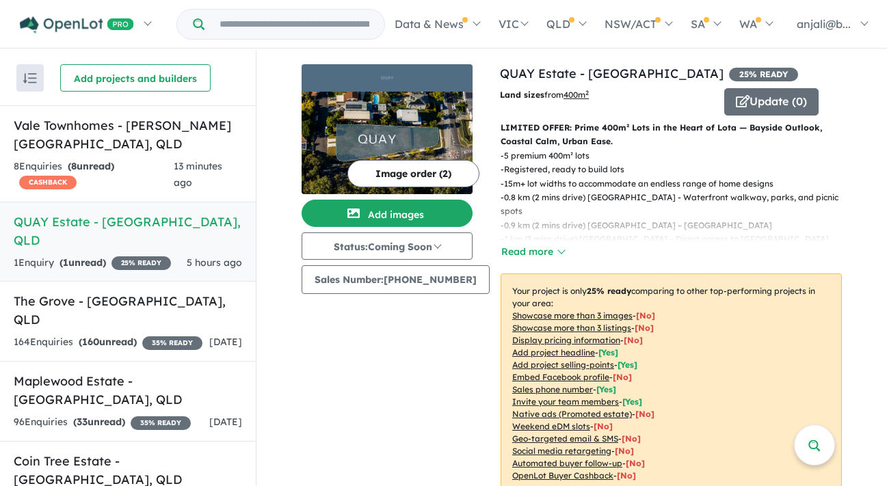
click at [87, 256] on strong "( 1 unread)" at bounding box center [82, 262] width 46 height 12
click at [96, 213] on h5 "QUAY Estate - [GEOGRAPHIC_DATA] , [GEOGRAPHIC_DATA]" at bounding box center [128, 231] width 228 height 37
click at [81, 215] on link "QUAY Estate - [GEOGRAPHIC_DATA] , QLD 1 Enquir y ( 1 unread) 25 % READY 5 hours…" at bounding box center [128, 242] width 256 height 81
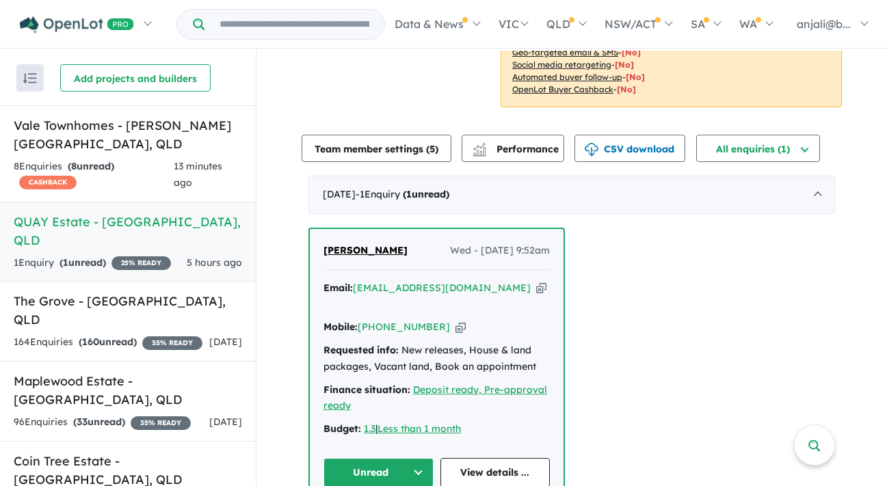
scroll to position [399, 0]
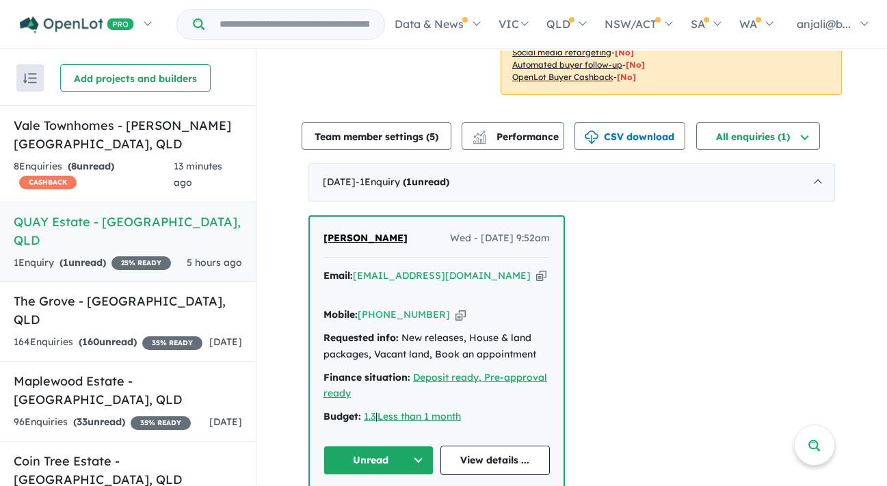
click at [536, 280] on icon "button" at bounding box center [541, 276] width 10 height 14
